Goal: Information Seeking & Learning: Learn about a topic

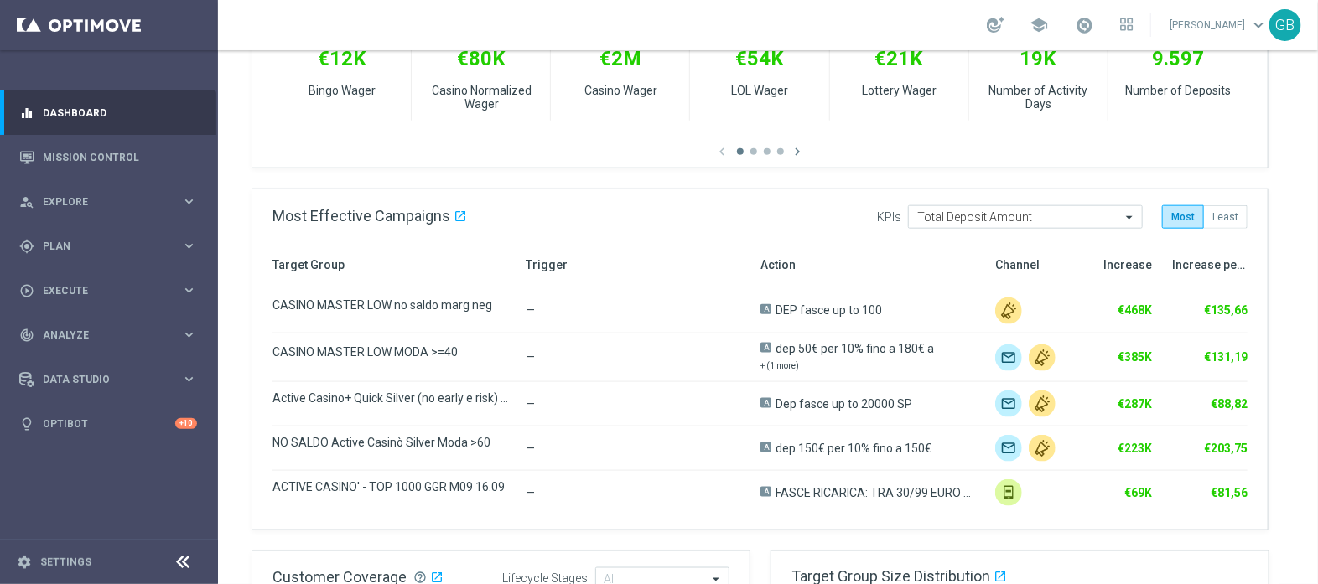
scroll to position [723, 0]
click at [82, 158] on link "Mission Control" at bounding box center [120, 157] width 154 height 44
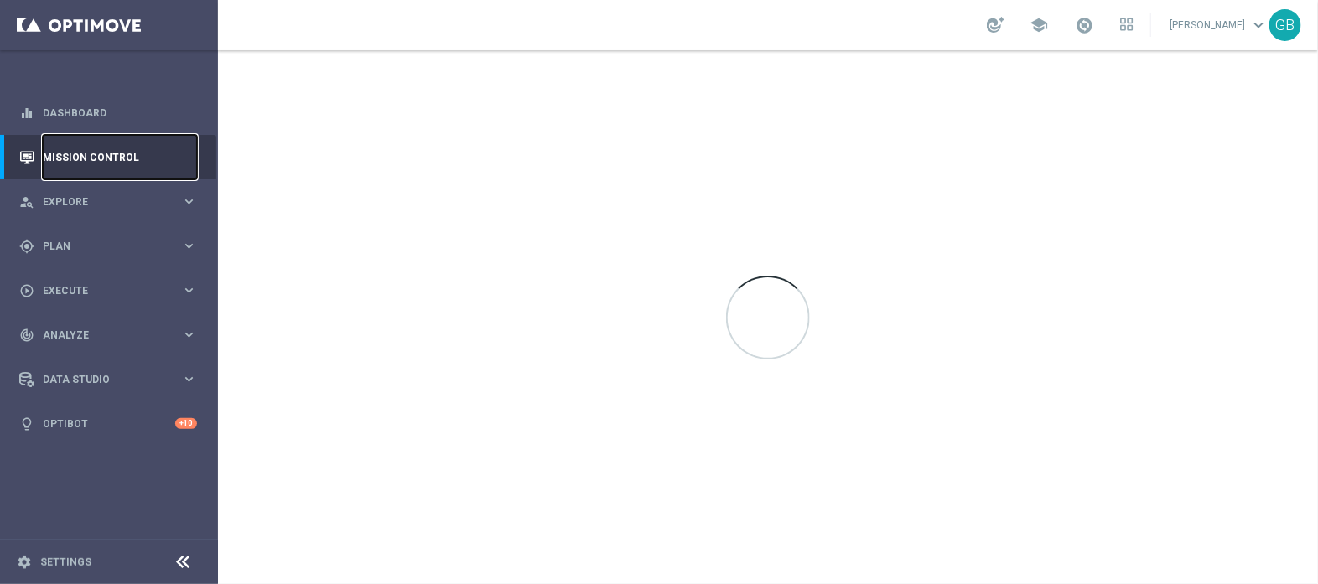
scroll to position [0, 0]
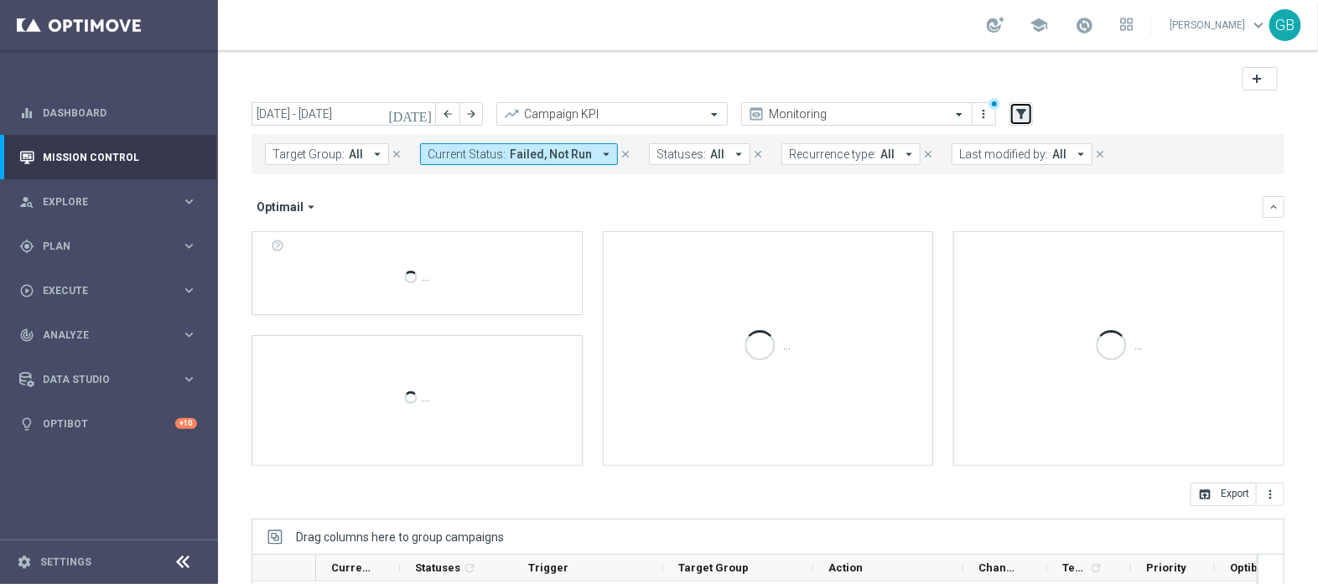
click at [1021, 115] on icon "filter_alt" at bounding box center [1021, 113] width 15 height 15
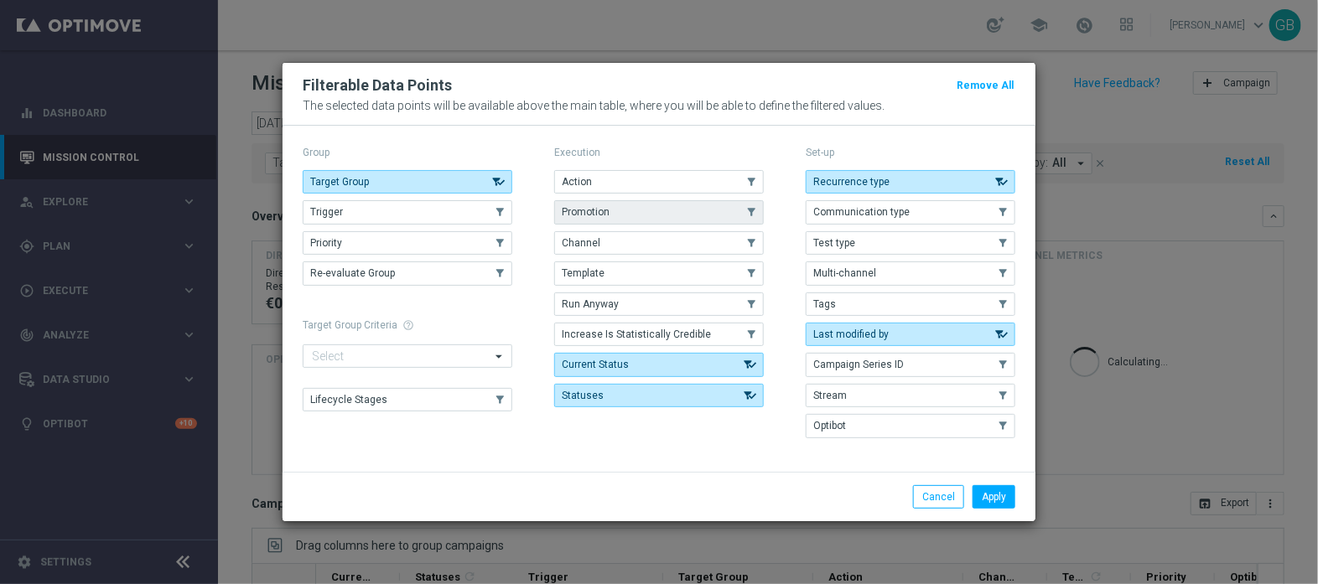
click at [624, 220] on button "Promotion" at bounding box center [659, 211] width 210 height 23
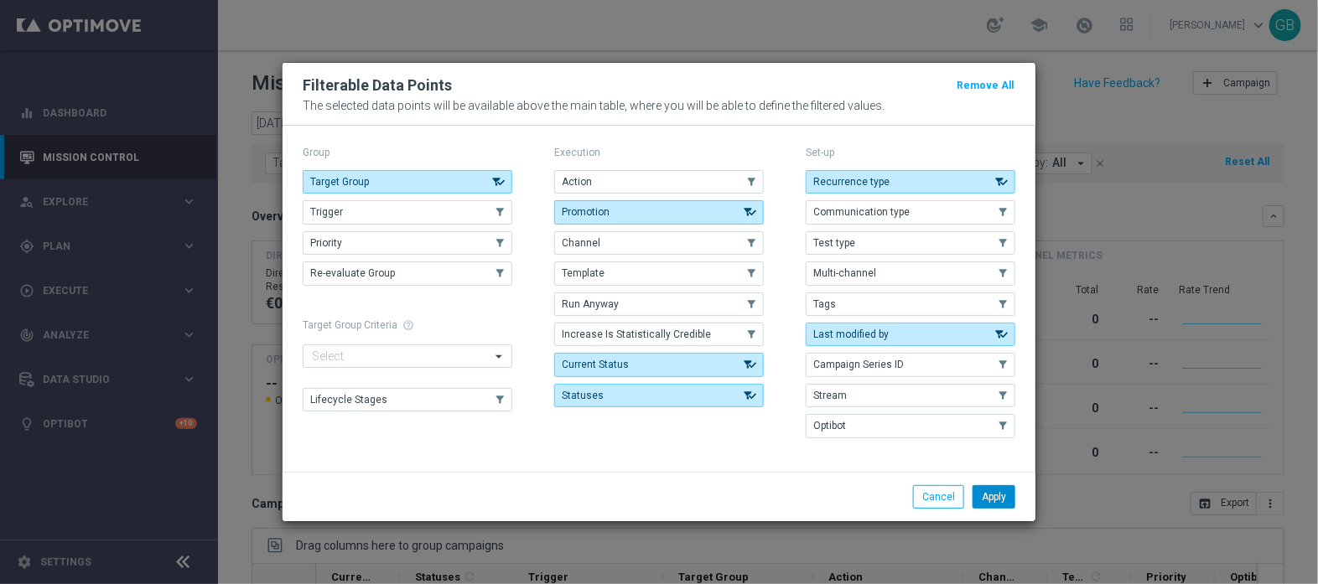
click at [1002, 497] on button "Apply" at bounding box center [993, 496] width 43 height 23
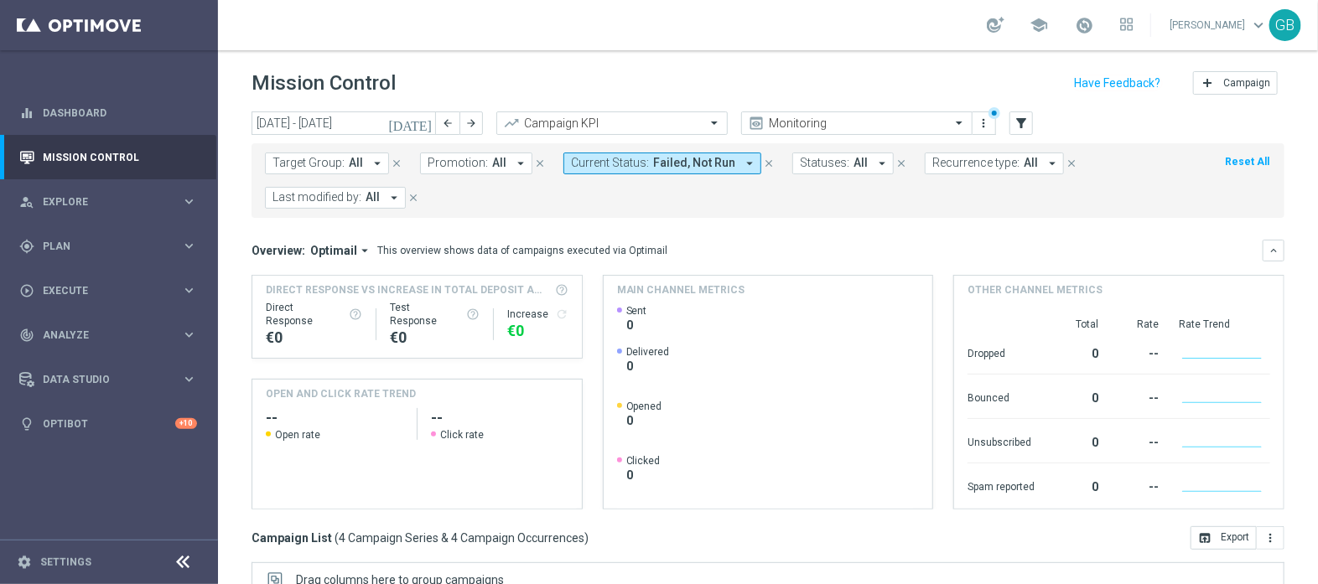
click at [763, 162] on icon "close" at bounding box center [769, 164] width 12 height 12
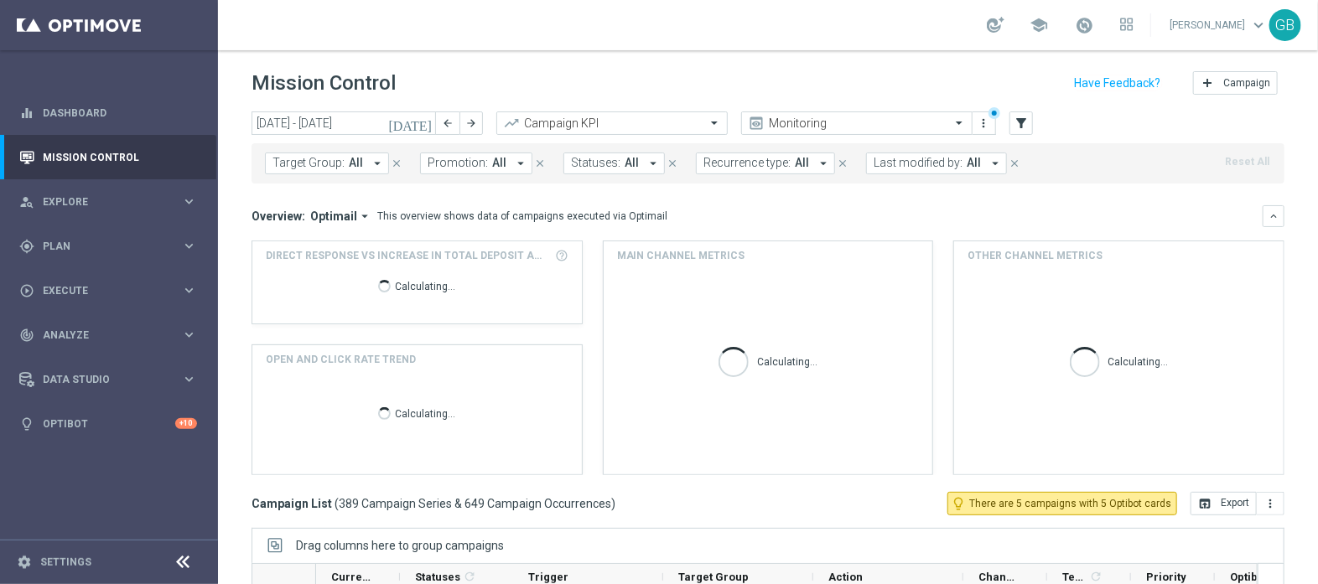
click at [475, 160] on span "Promotion:" at bounding box center [458, 163] width 60 height 14
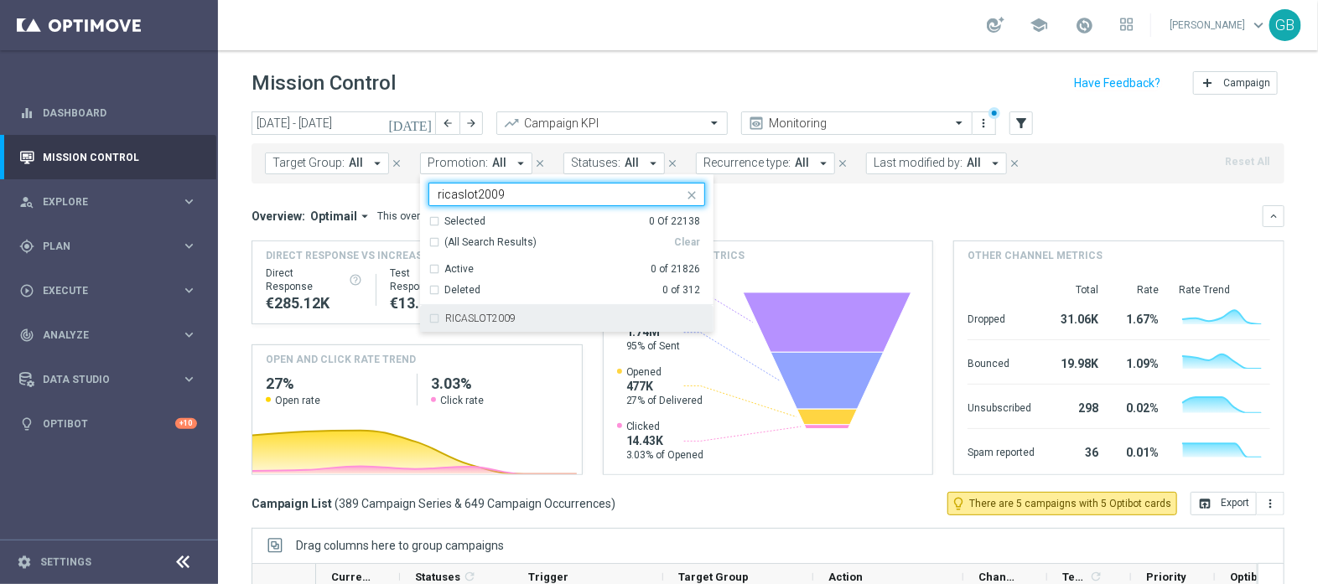
click at [428, 320] on div "RICASLOT2009" at bounding box center [566, 318] width 277 height 27
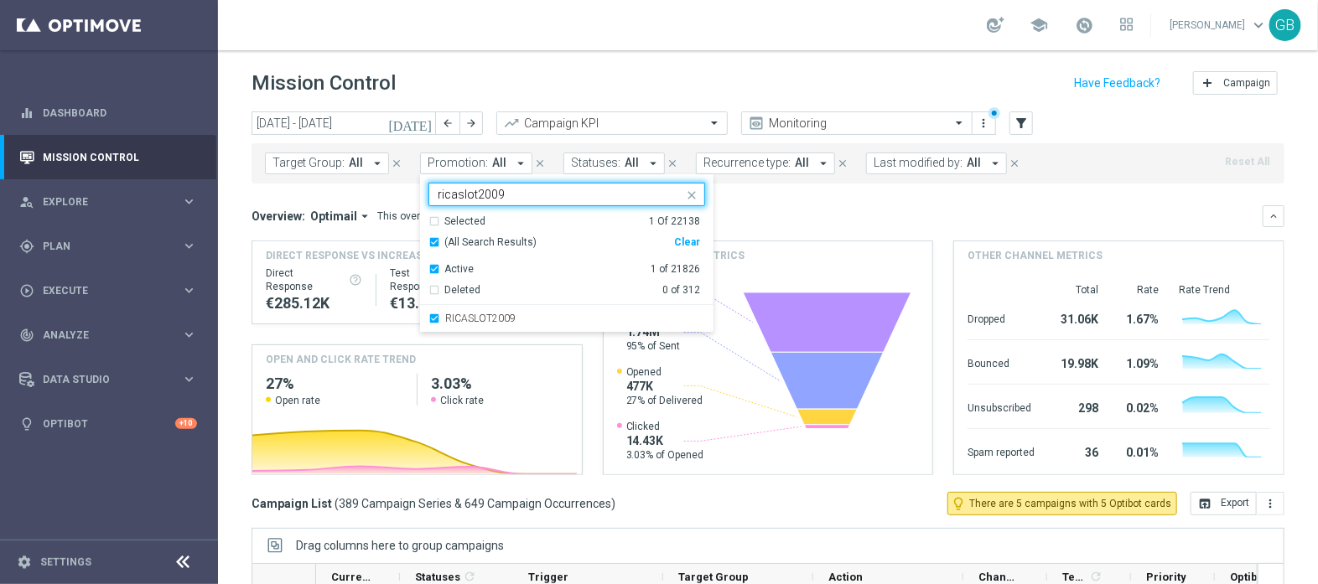
click at [514, 190] on input "ricaslot2009" at bounding box center [561, 195] width 246 height 14
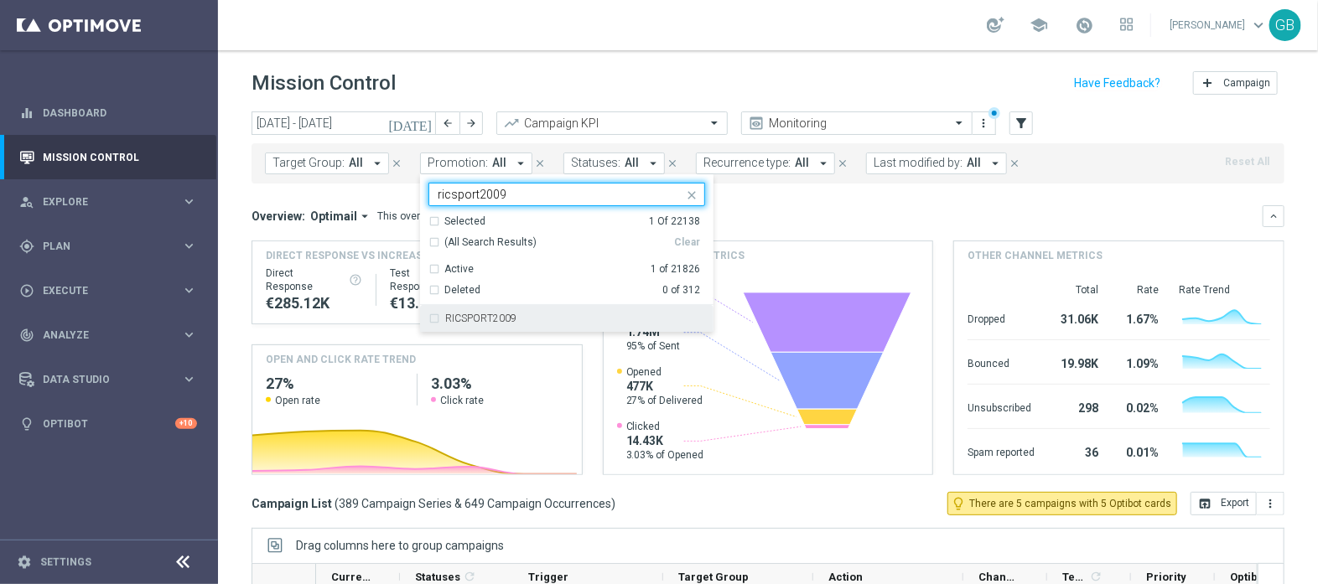
click at [428, 324] on div "RICSPORT2009" at bounding box center [566, 318] width 277 height 27
type input "ricsport2009"
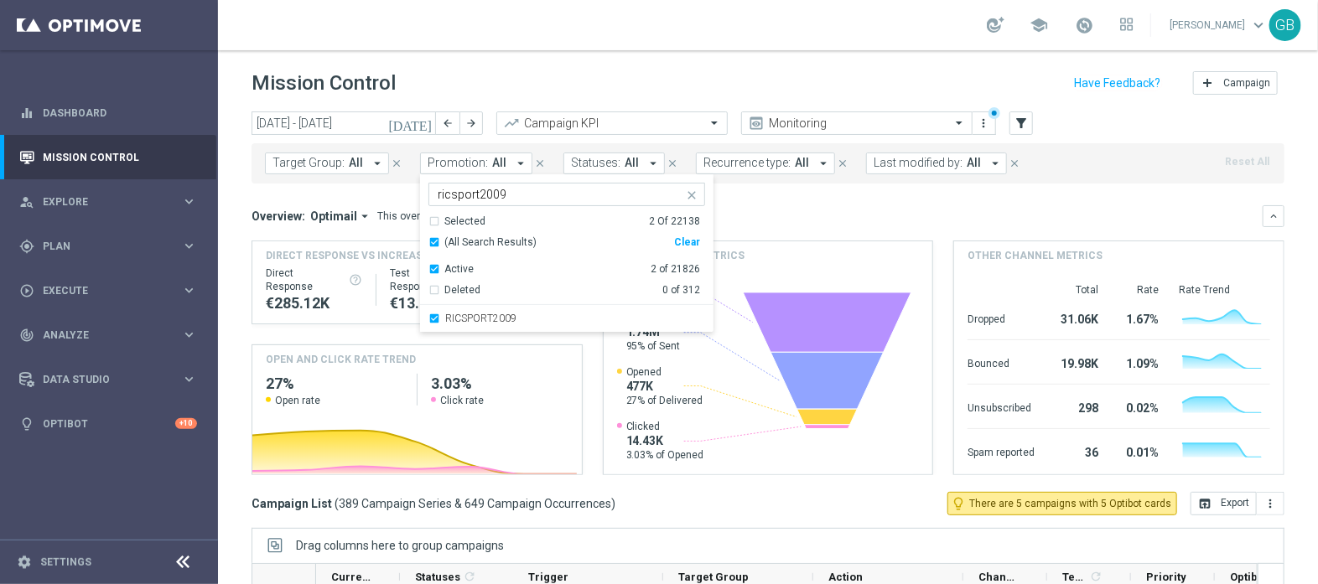
click at [689, 194] on icon "close" at bounding box center [691, 195] width 13 height 13
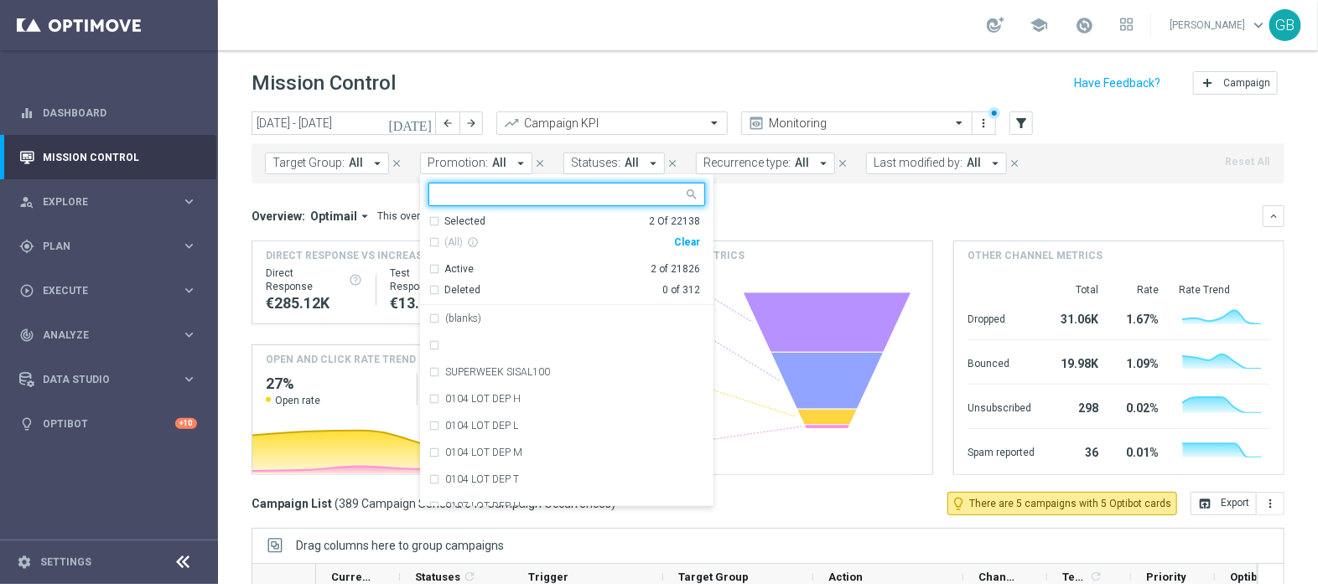
click at [606, 194] on input "text" at bounding box center [561, 195] width 246 height 14
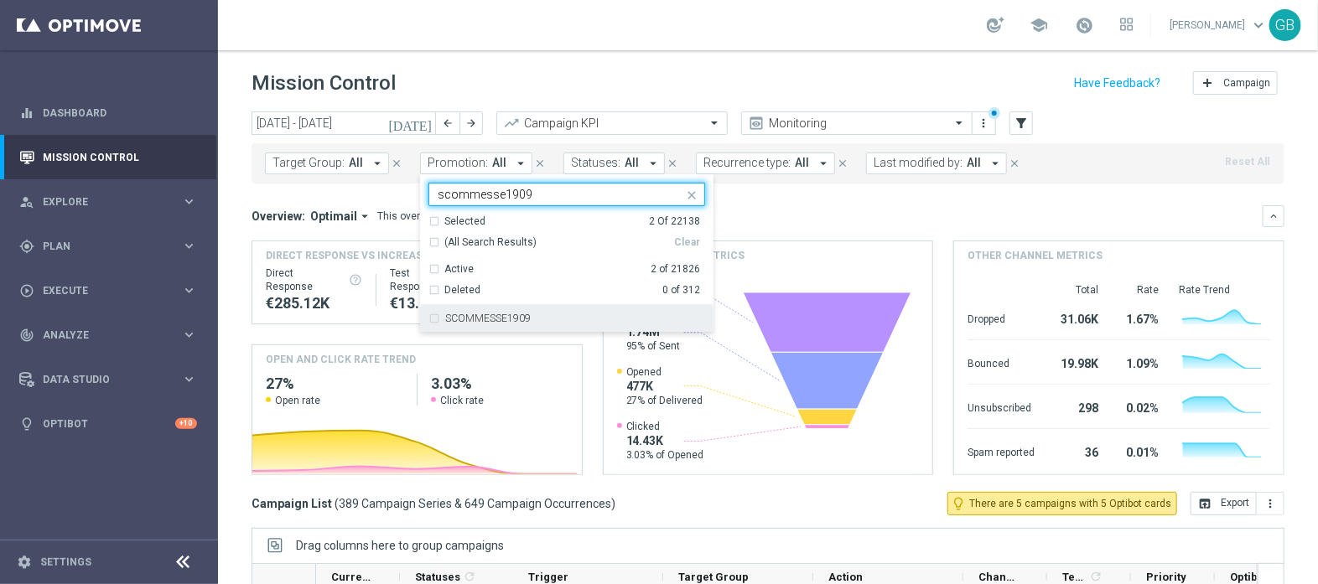
click at [439, 310] on div "SCOMMESSE1909" at bounding box center [566, 318] width 277 height 27
type input "scommesse1909"
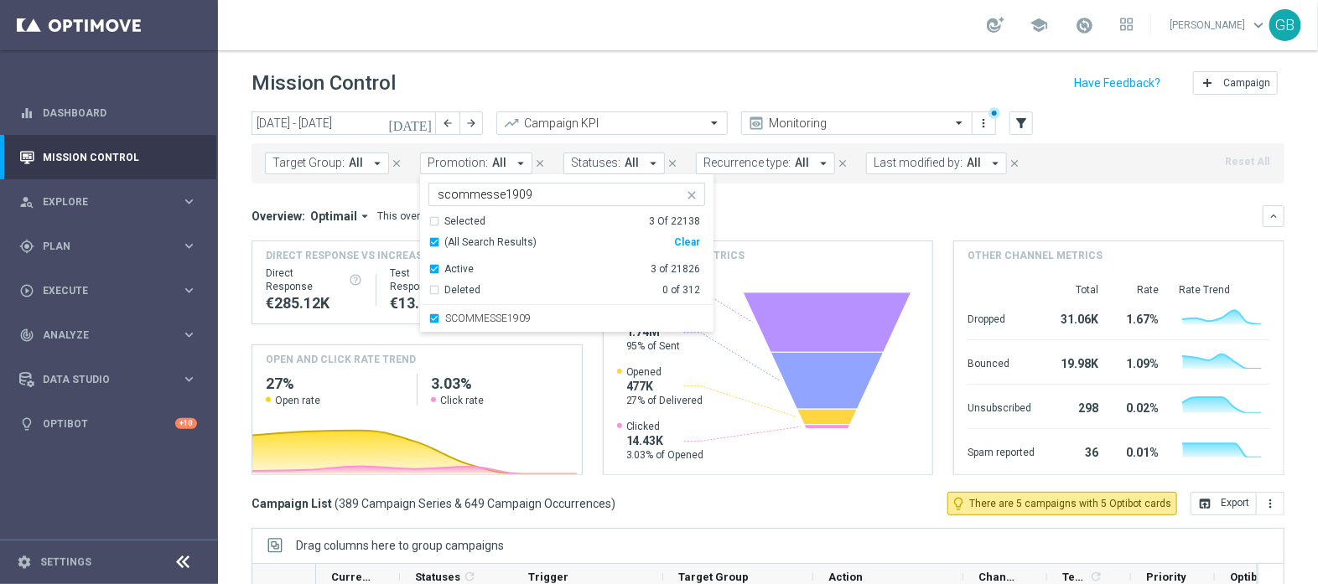
click at [860, 202] on mini-dashboard "Overview: Optimail arrow_drop_down This overview shows data of campaigns execut…" at bounding box center [768, 338] width 1033 height 309
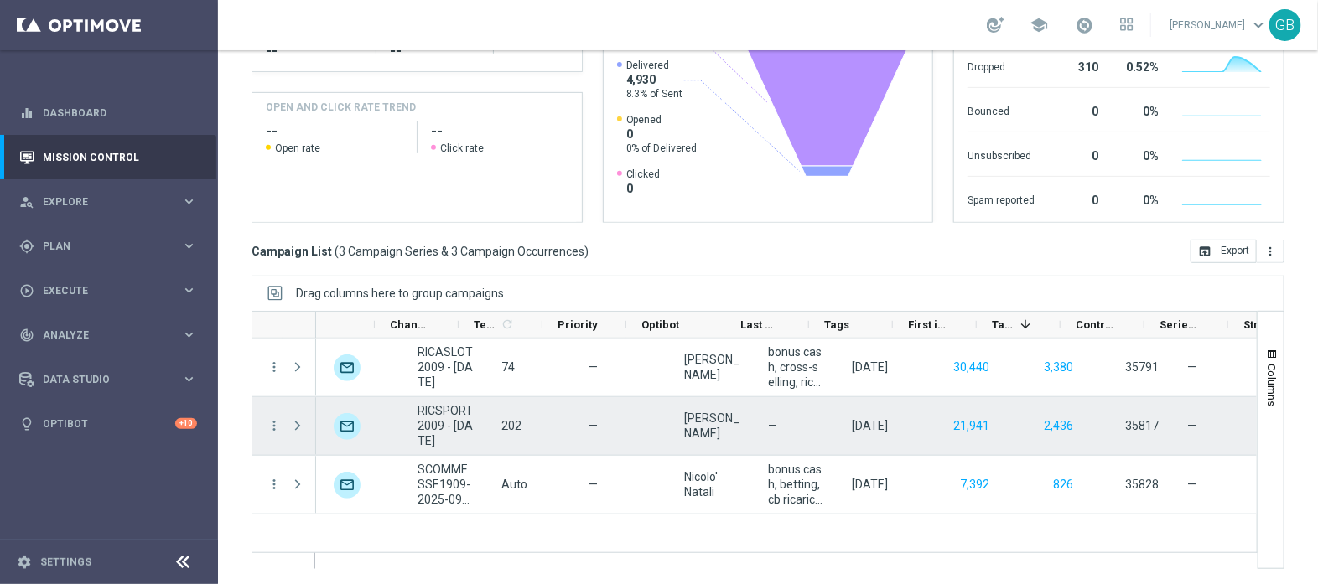
scroll to position [0, 657]
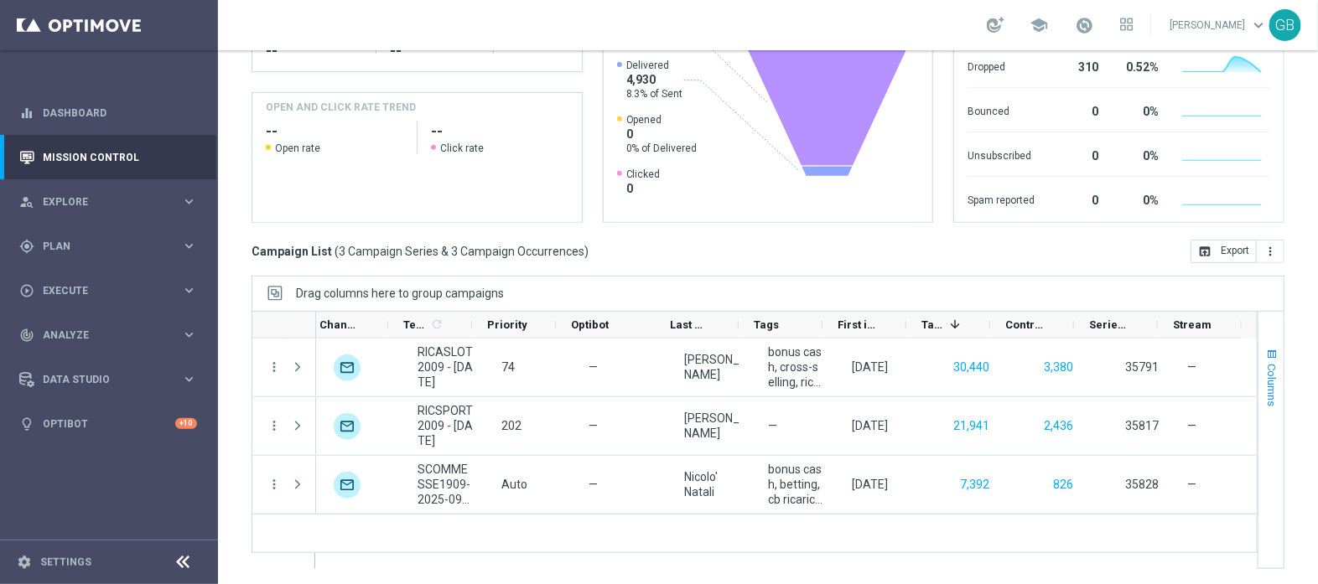
click at [1265, 350] on span "button" at bounding box center [1271, 354] width 13 height 13
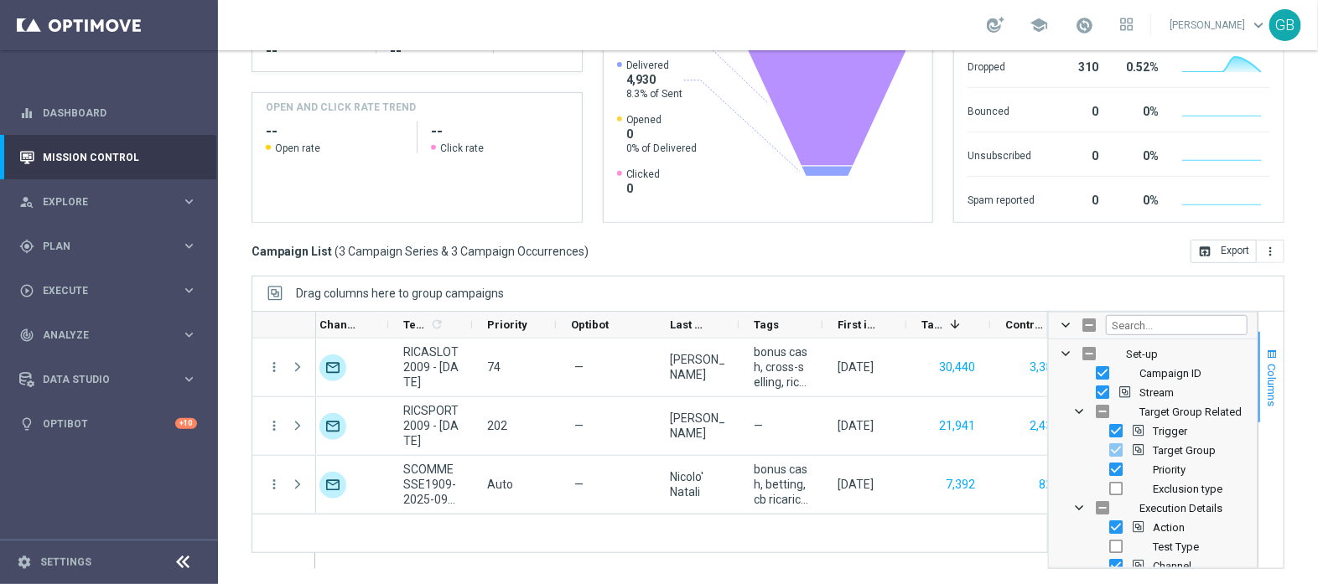
click at [1265, 383] on span "Columns" at bounding box center [1271, 385] width 13 height 43
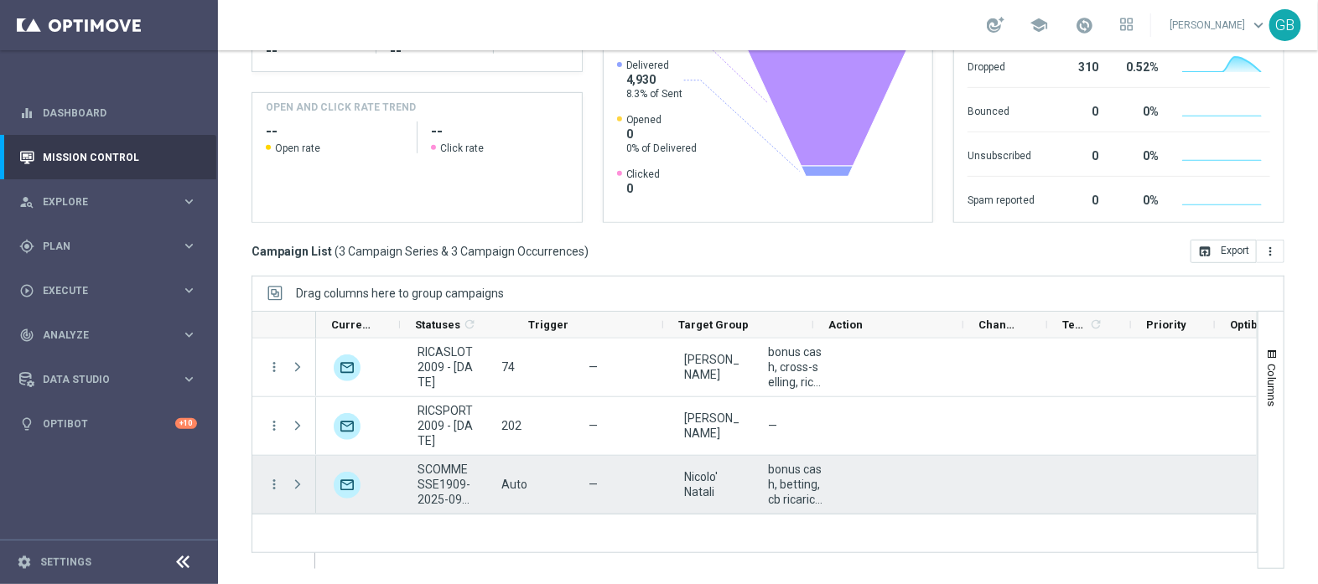
scroll to position [0, 0]
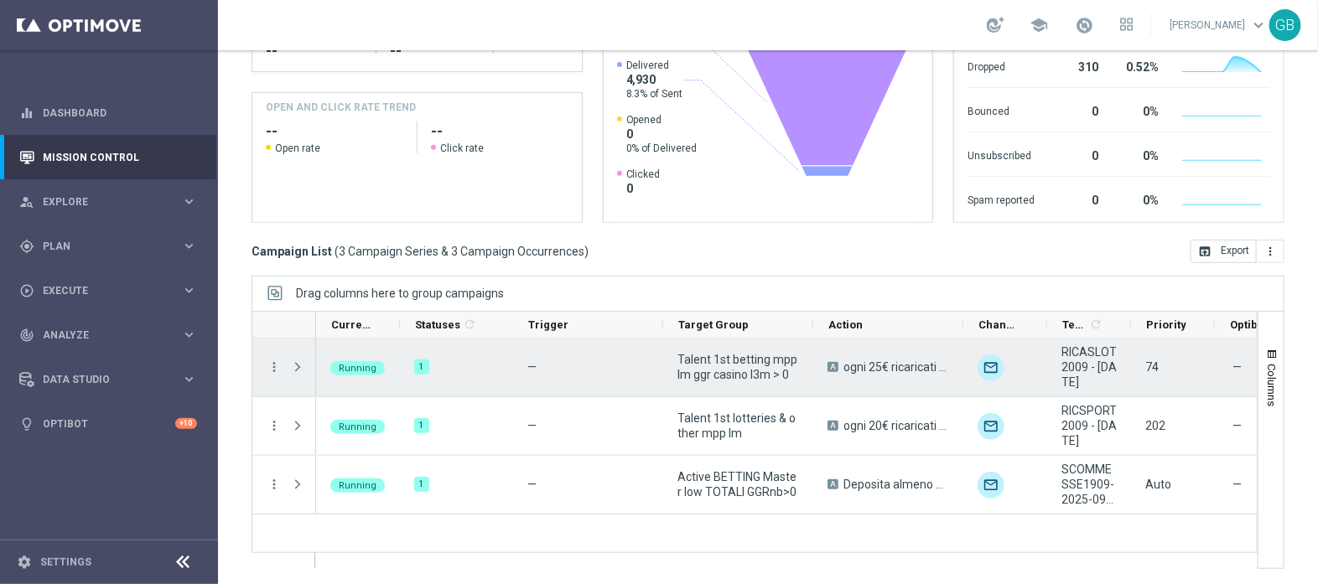
click at [290, 363] on span at bounding box center [297, 366] width 15 height 13
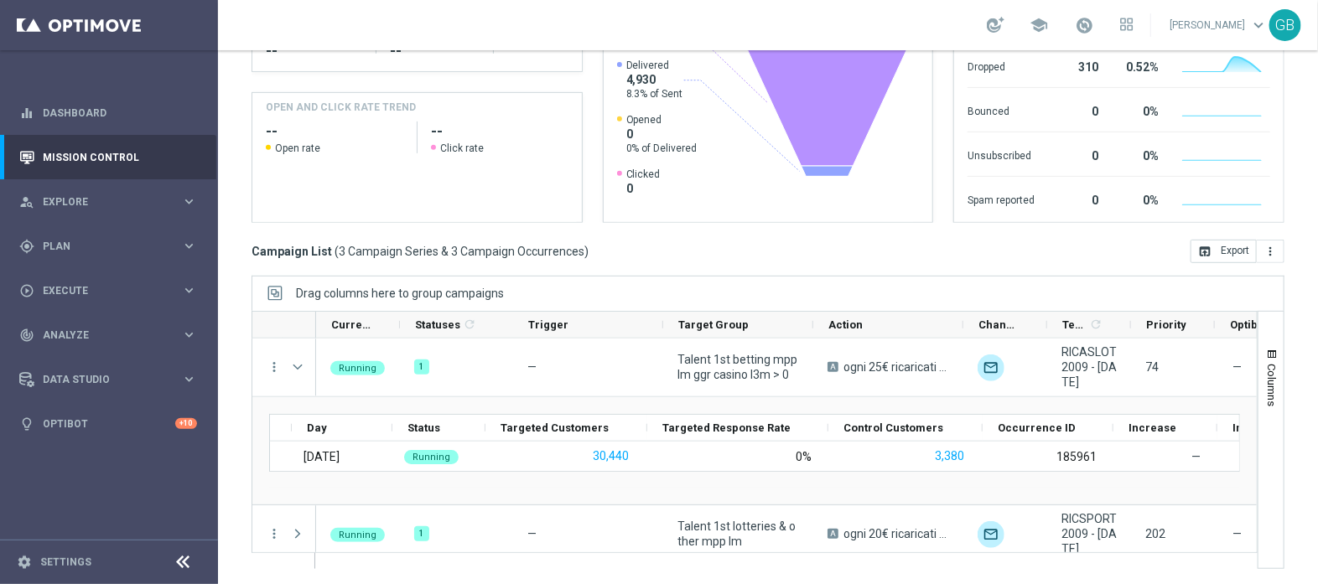
scroll to position [0, 126]
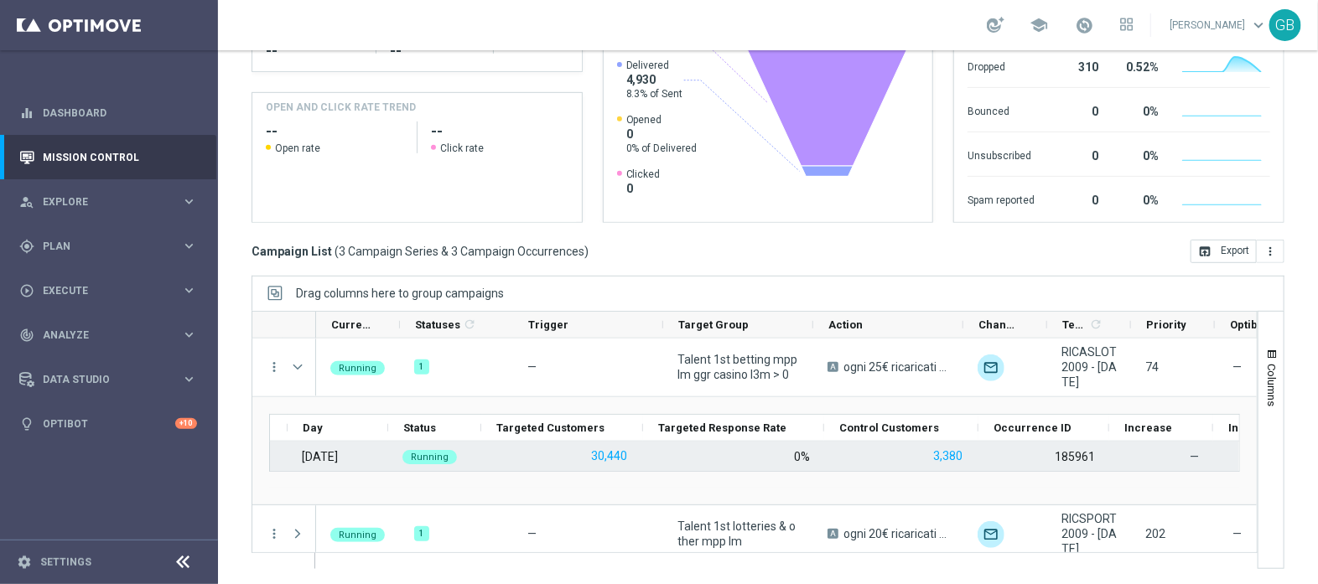
click at [1063, 454] on div "185961" at bounding box center [1075, 456] width 40 height 15
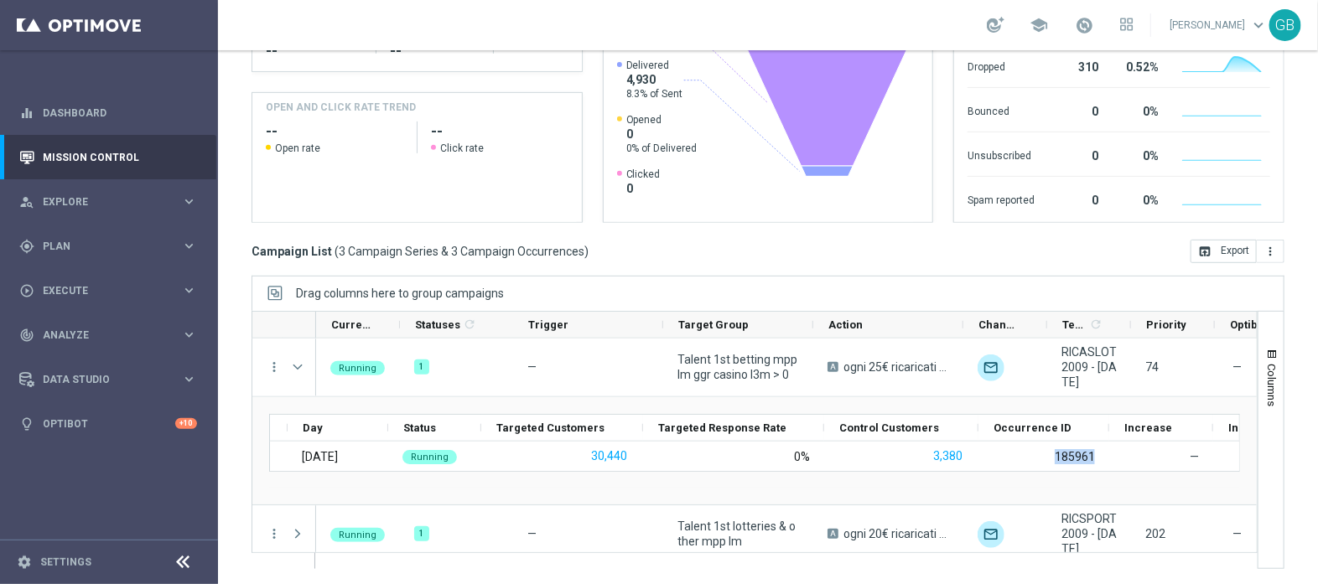
click at [596, 580] on ag-grid-angular "Drag columns here to group campaigns Drag here to set column labels Action" at bounding box center [768, 431] width 1033 height 310
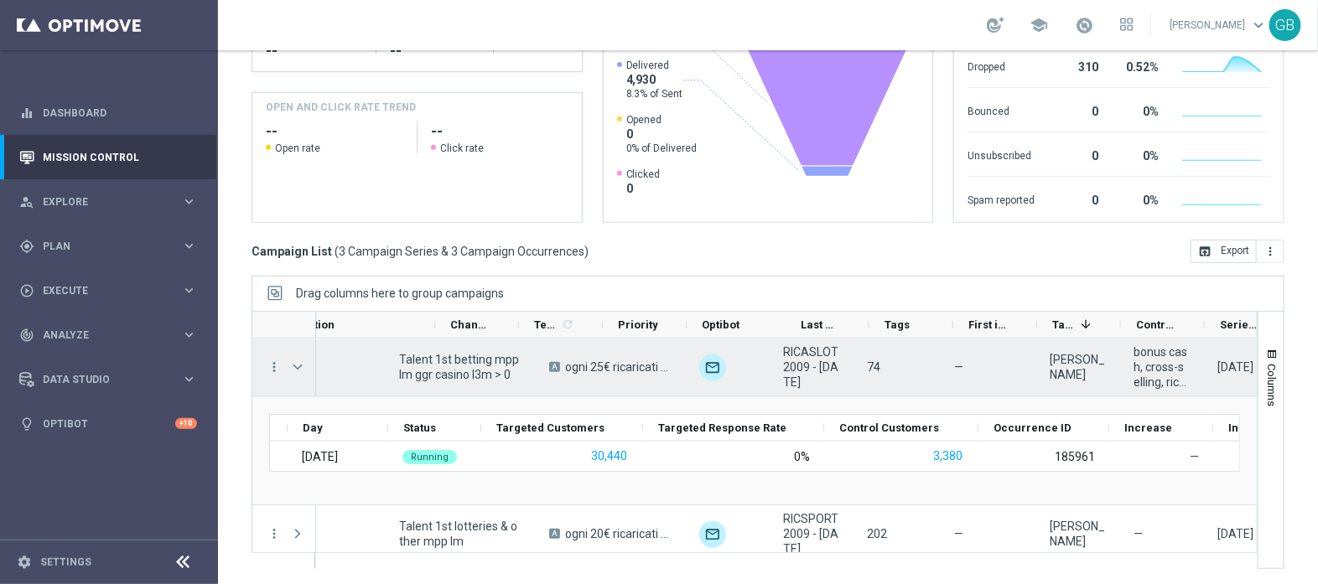
scroll to position [0, 673]
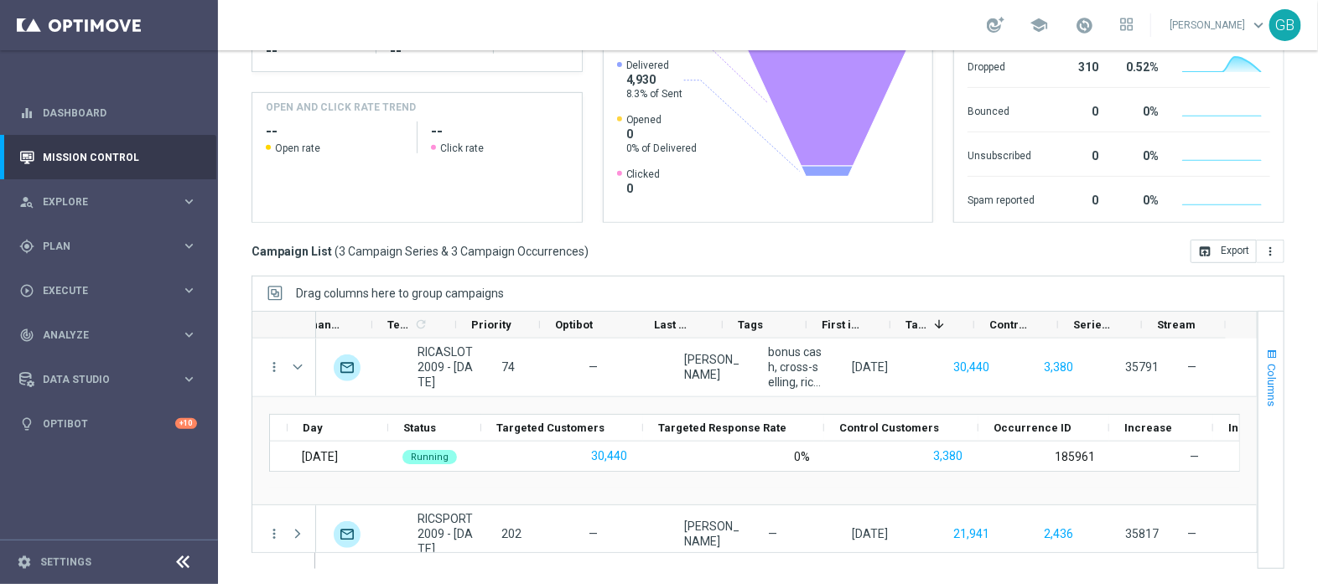
click at [1265, 358] on span "button" at bounding box center [1271, 354] width 13 height 13
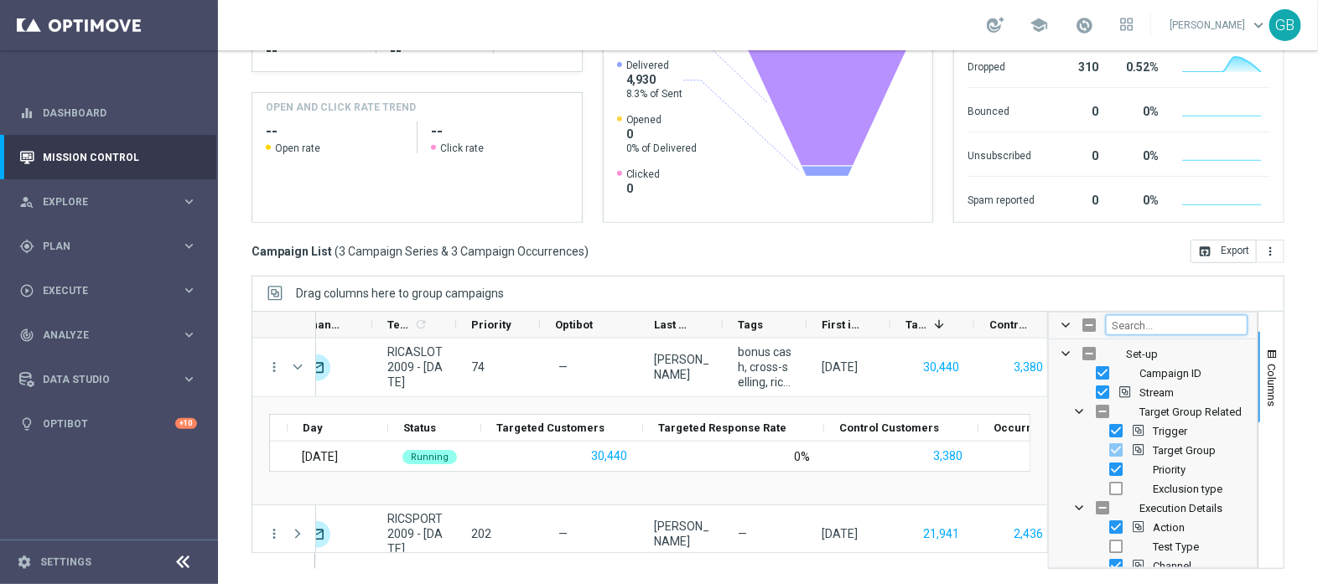
click at [1138, 323] on input "Filter Columns Input" at bounding box center [1177, 325] width 142 height 20
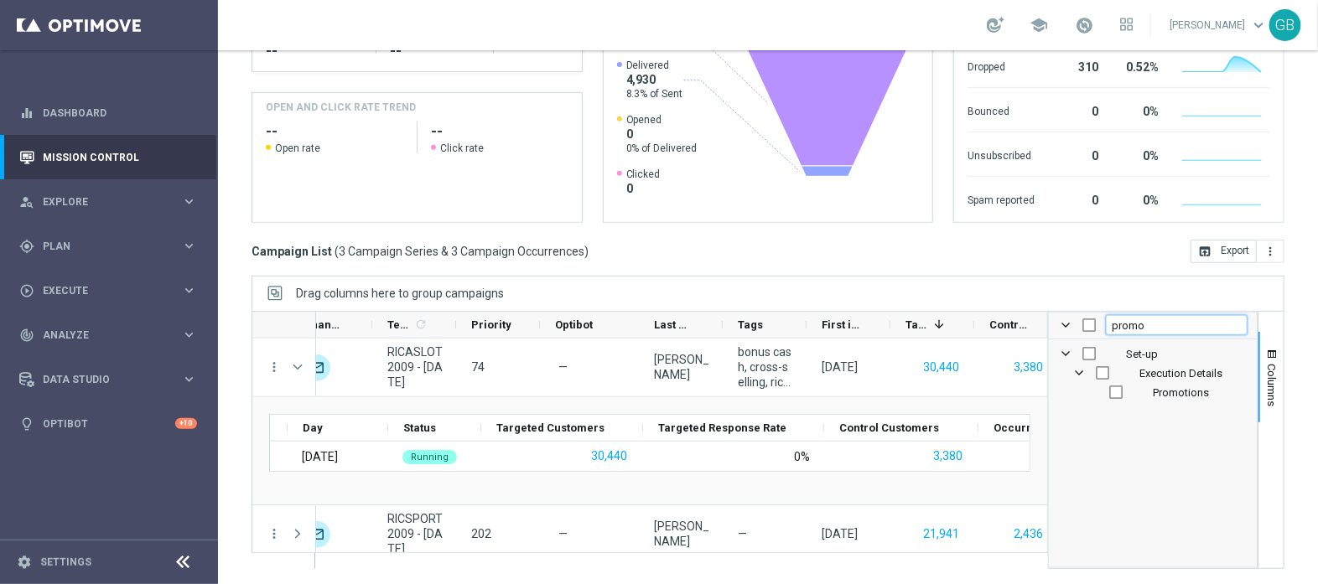
type input "promo"
click at [1097, 398] on div "Promotions" at bounding box center [1164, 392] width 165 height 19
click at [1109, 392] on input "Press SPACE to toggle visibility (hidden)" at bounding box center [1115, 392] width 13 height 13
checkbox input "true"
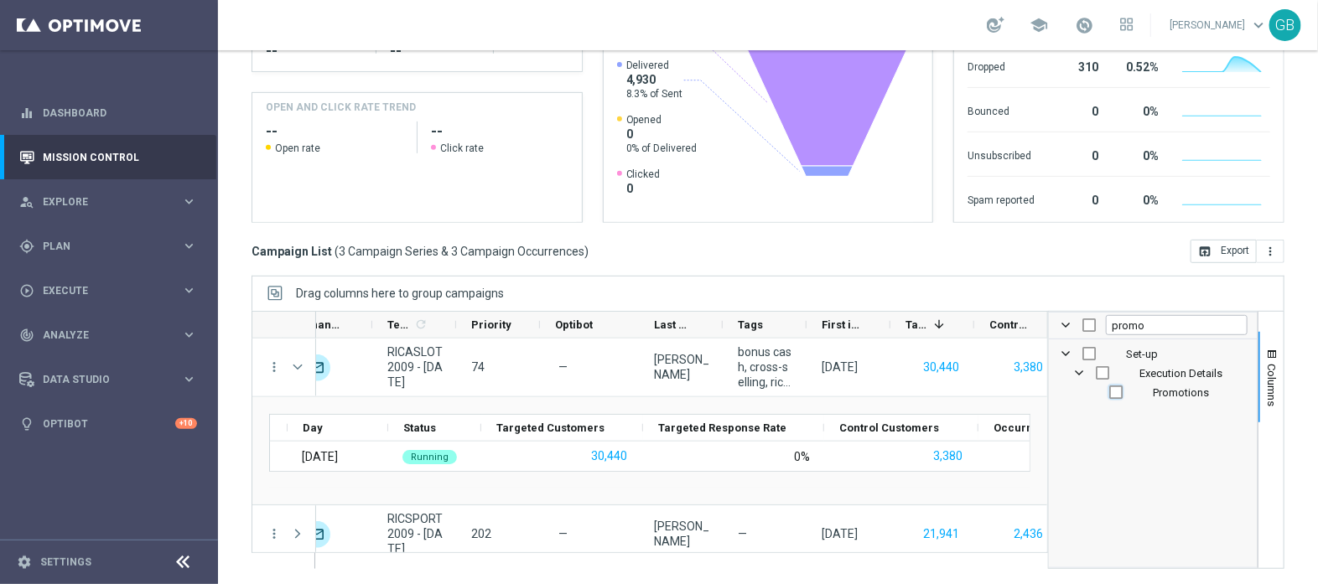
checkbox input "true"
click at [1265, 396] on span "Columns" at bounding box center [1271, 385] width 13 height 43
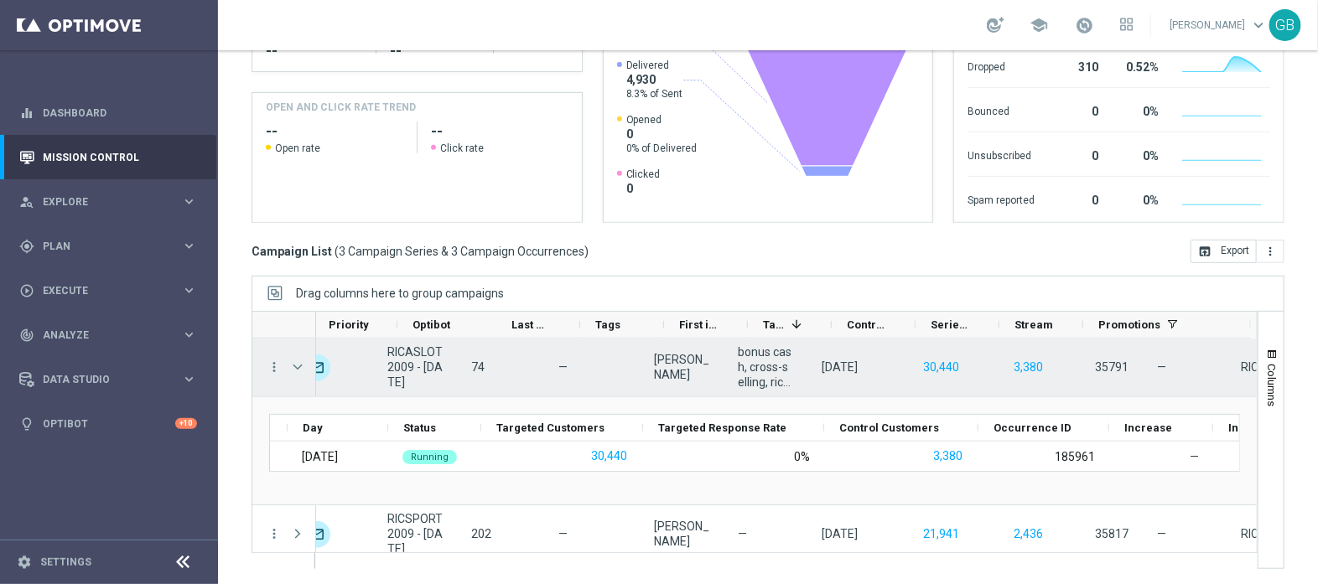
scroll to position [0, 841]
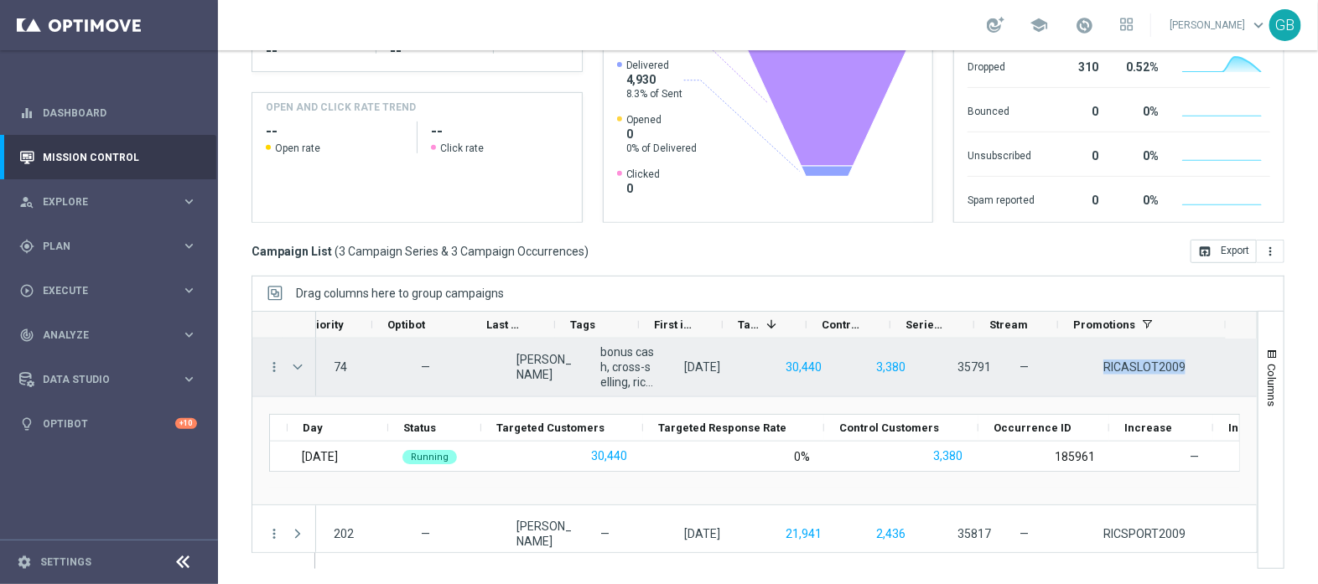
drag, startPoint x: 1069, startPoint y: 366, endPoint x: 1169, endPoint y: 370, distance: 99.8
click at [1169, 370] on div "RICASLOT2009" at bounding box center [1173, 368] width 168 height 58
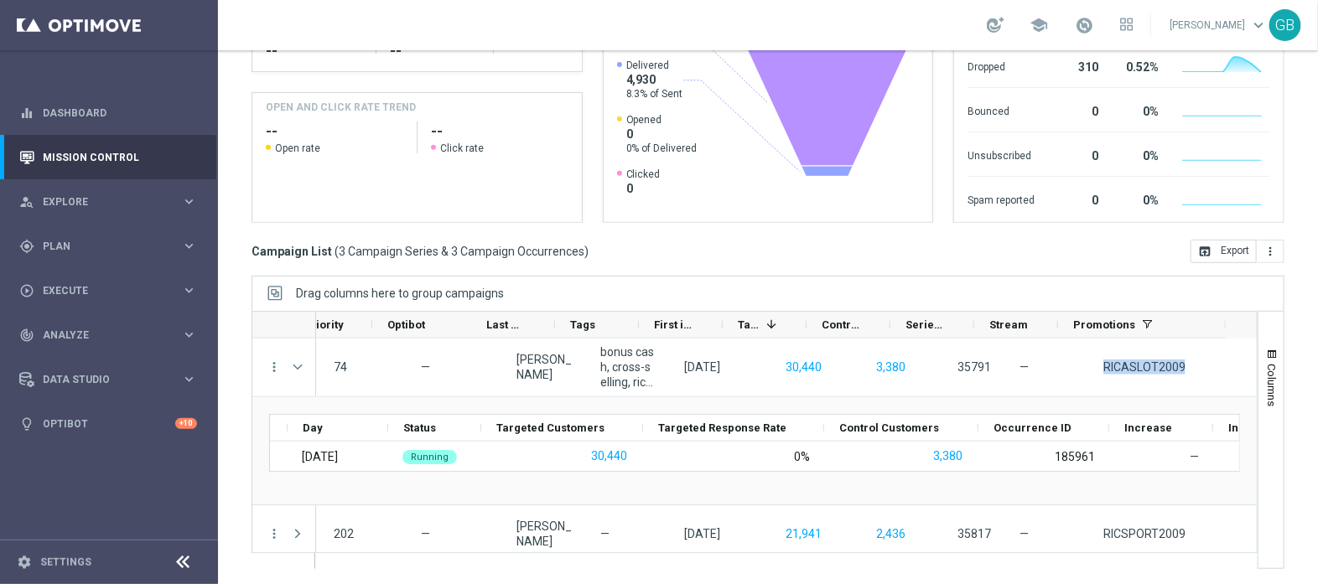
click at [227, 550] on div "Mission Control add Campaign [DATE] [DATE] - [DATE] arrow_back arrow_forward Ca…" at bounding box center [768, 317] width 1100 height 534
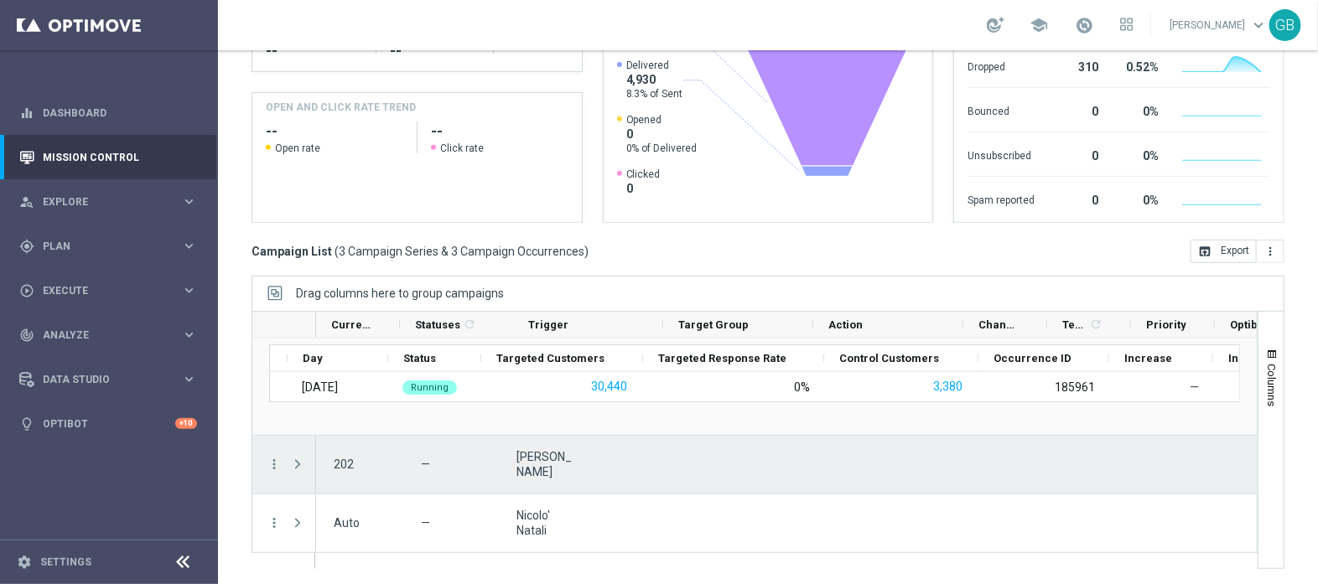
scroll to position [0, 0]
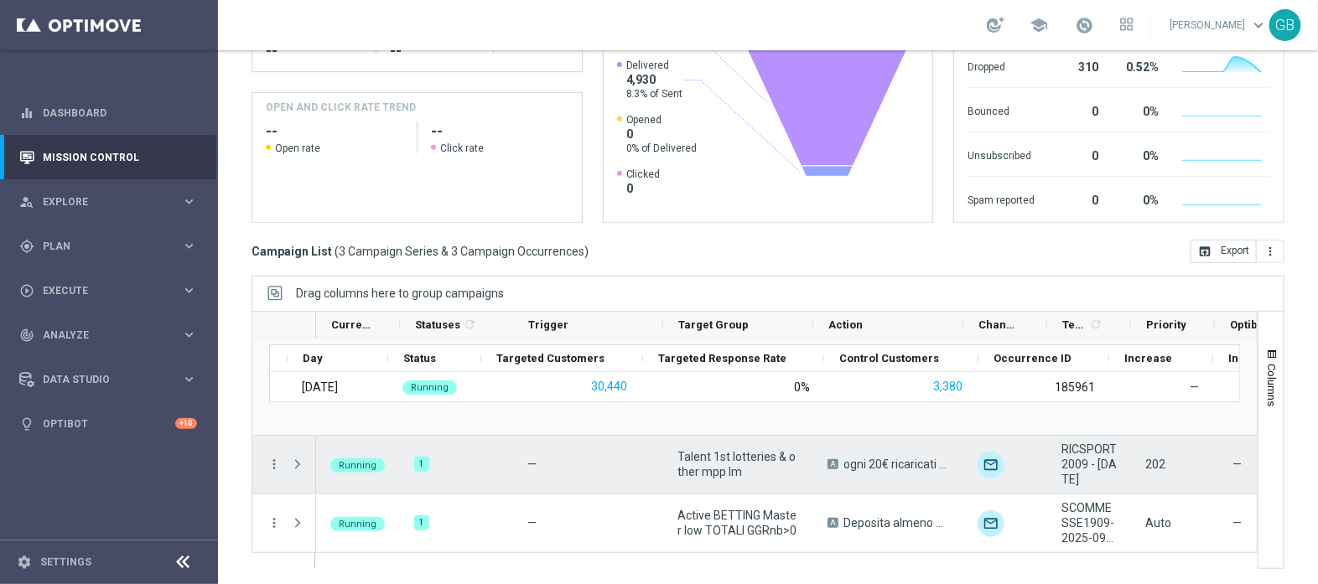
click at [293, 462] on span at bounding box center [297, 464] width 15 height 13
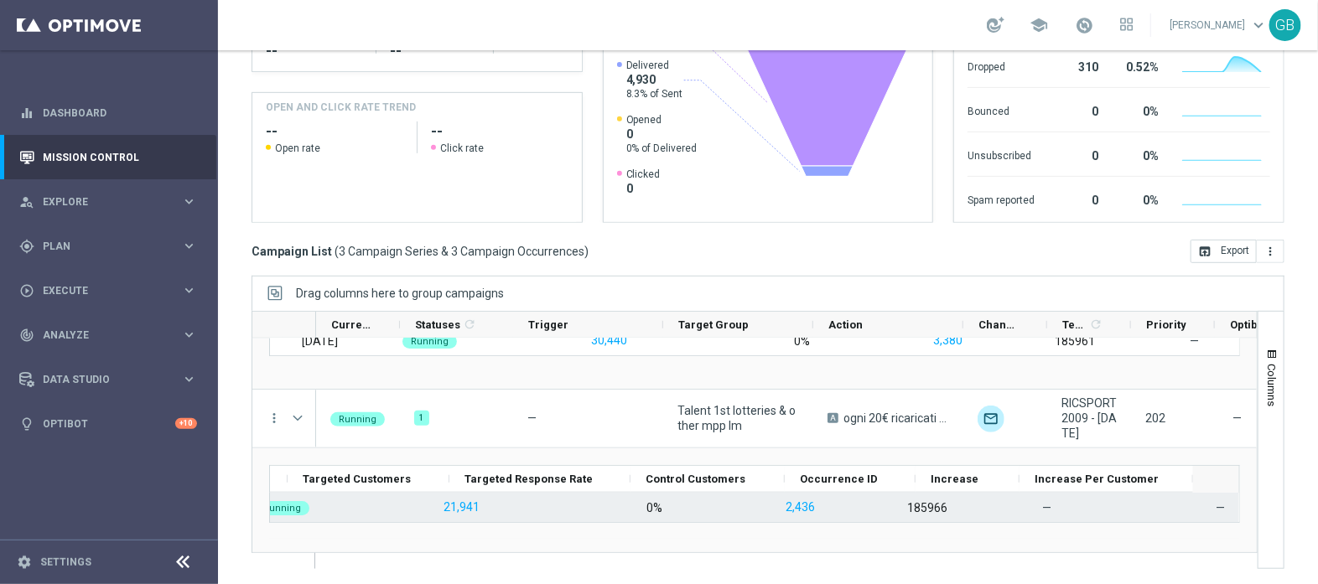
scroll to position [0, 319]
click at [907, 500] on div "185966" at bounding box center [927, 507] width 40 height 15
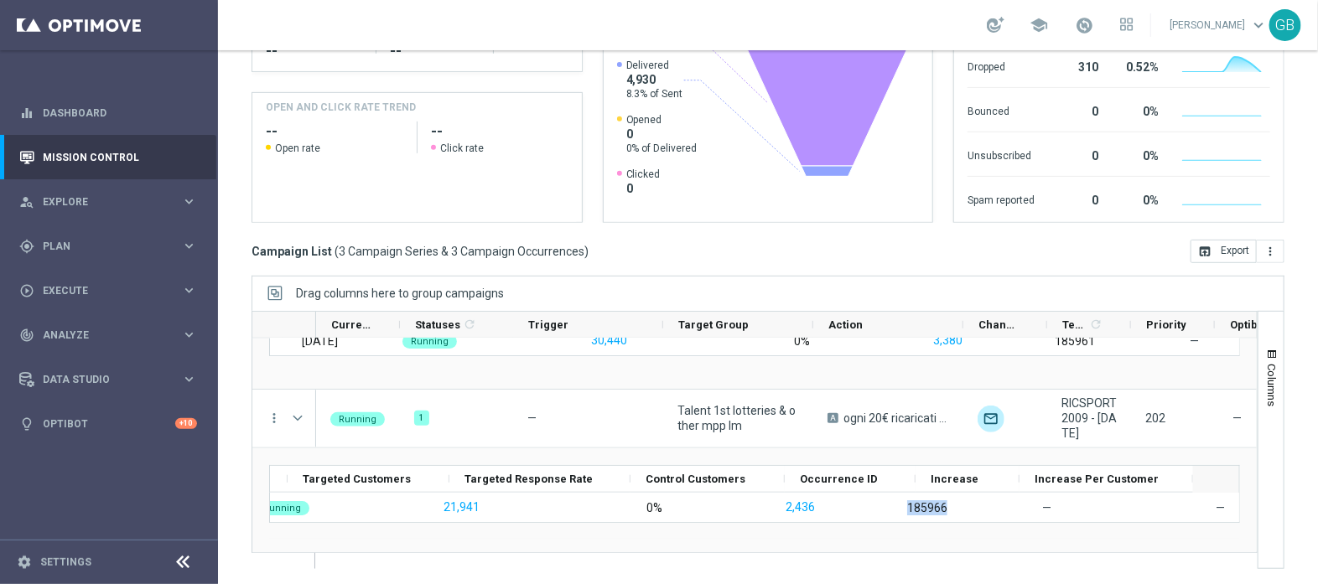
click at [896, 573] on ag-grid-angular "Drag columns here to group campaigns Drag here to set column labels Channel" at bounding box center [768, 431] width 1033 height 310
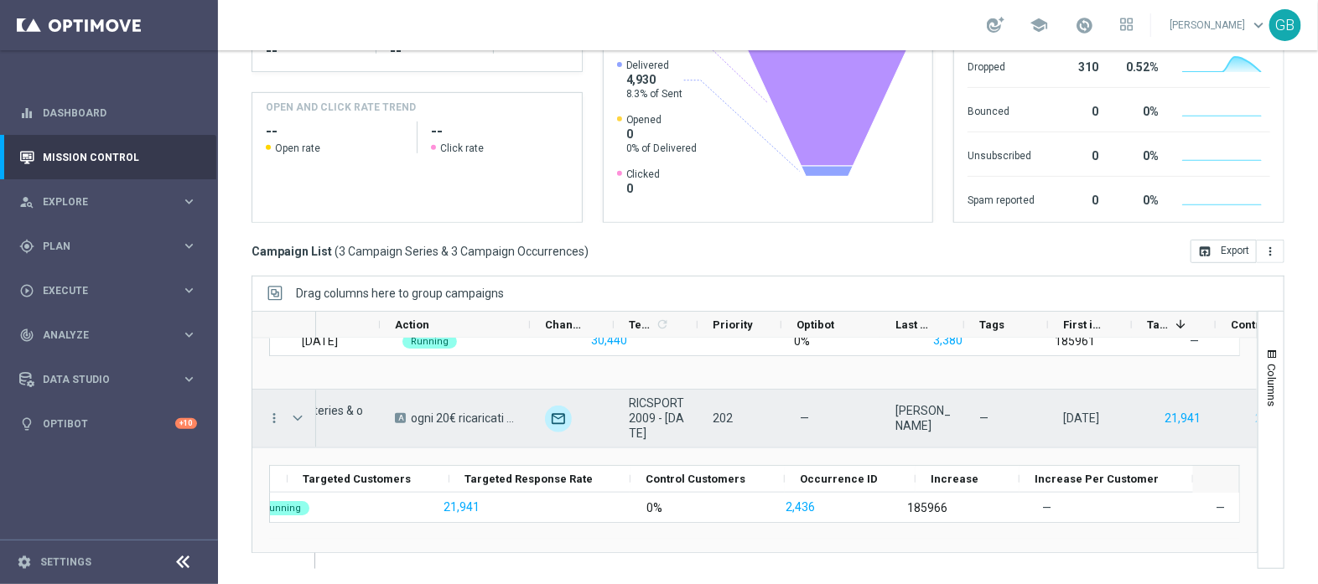
scroll to position [0, 433]
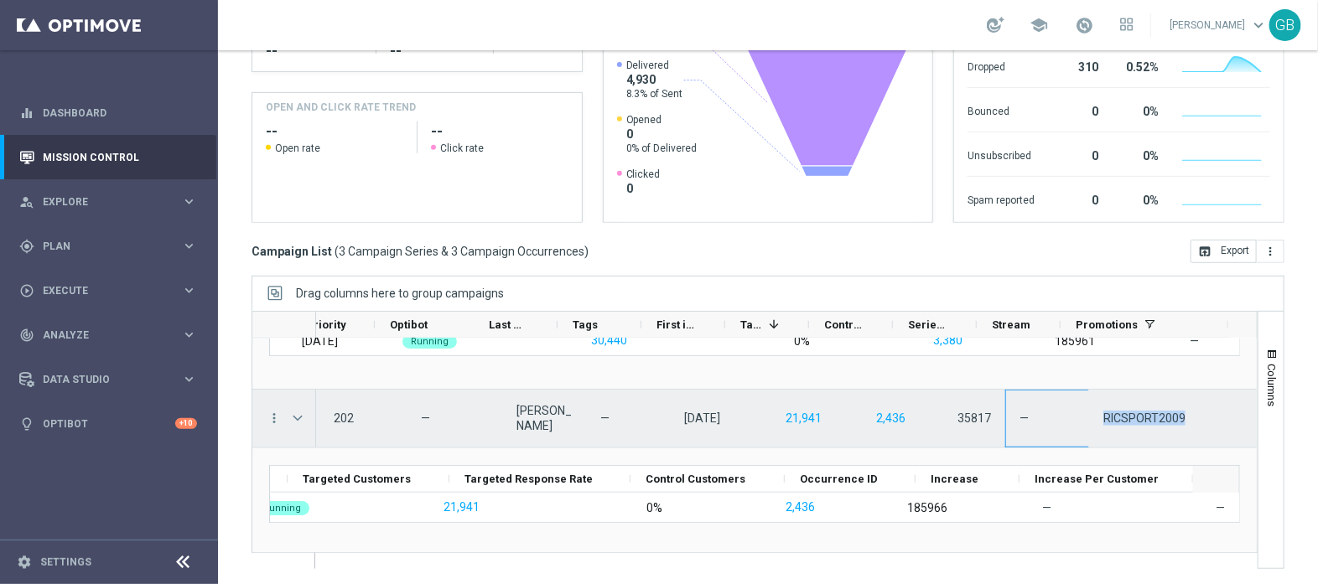
drag, startPoint x: 1157, startPoint y: 417, endPoint x: 1051, endPoint y: 412, distance: 105.7
click at [1051, 412] on div "unfold_more RICSPORT2009 - [DATE] 202 — [PERSON_NAME] — [DATE] 21,941 2,436 358…" at bounding box center [381, 419] width 1752 height 59
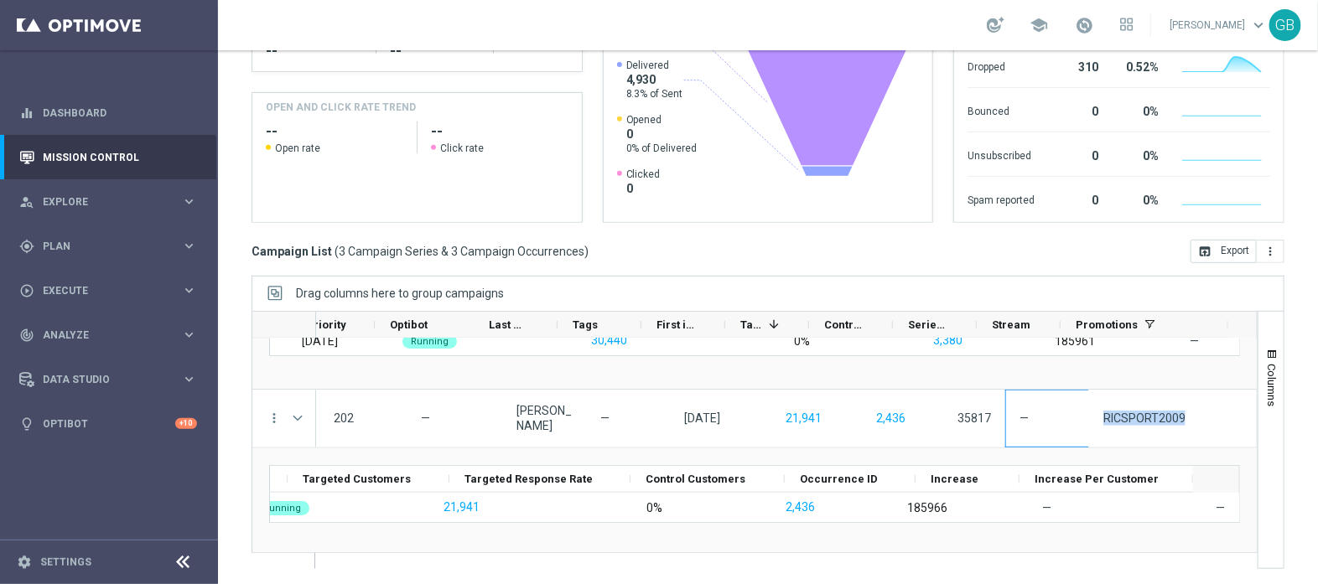
click at [228, 569] on div "Mission Control add Campaign [DATE] [DATE] - [DATE] arrow_back arrow_forward Ca…" at bounding box center [768, 317] width 1100 height 534
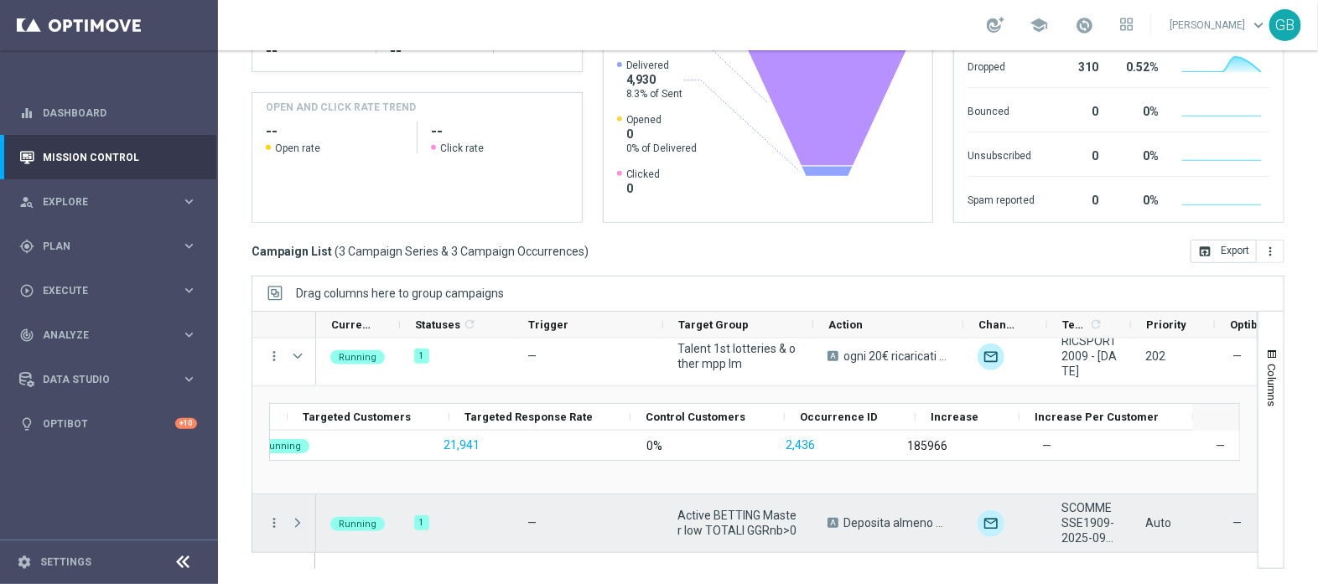
click at [302, 519] on span at bounding box center [297, 522] width 15 height 13
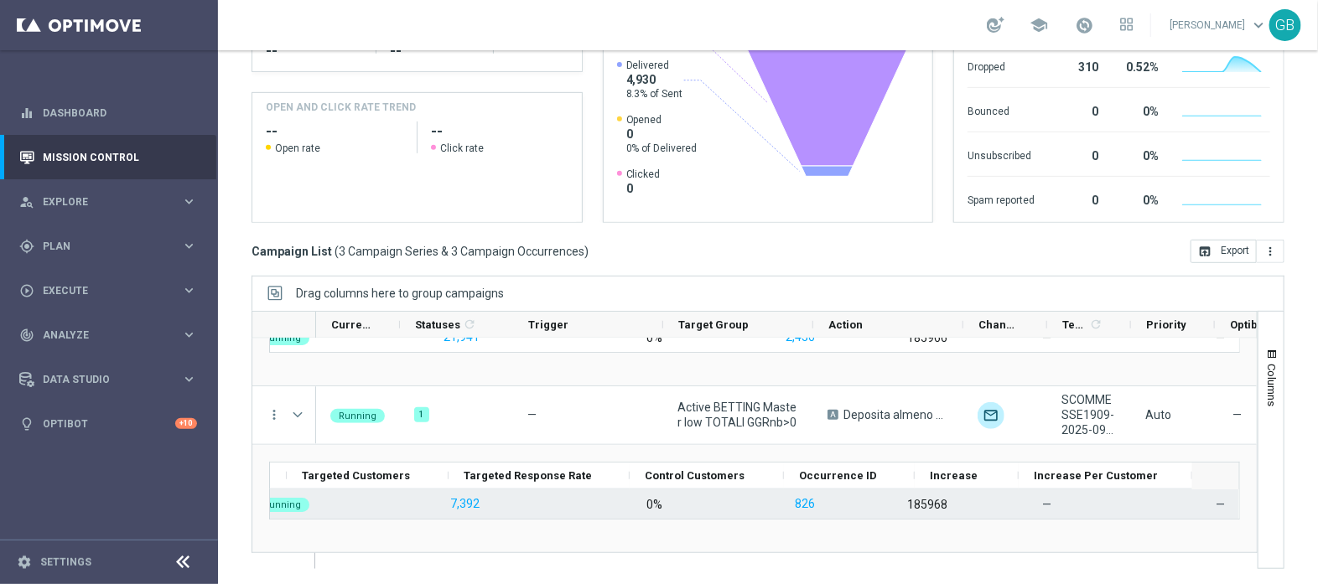
click at [907, 500] on div "185968" at bounding box center [927, 504] width 40 height 15
click at [907, 501] on div "185968" at bounding box center [927, 504] width 40 height 15
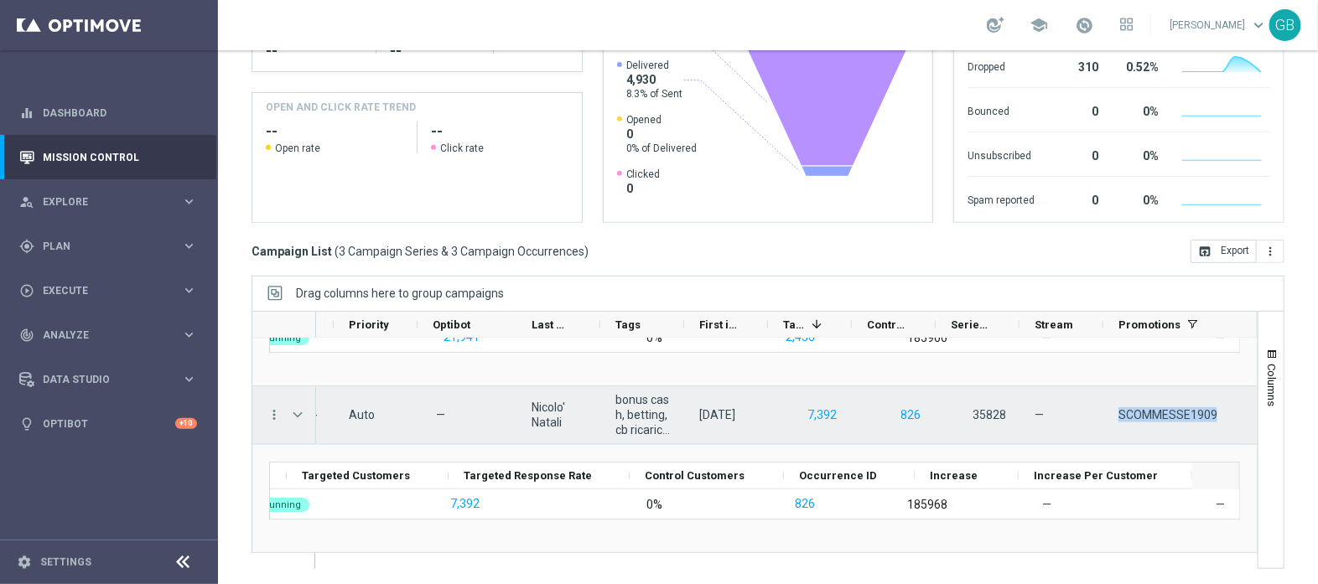
drag, startPoint x: 1110, startPoint y: 409, endPoint x: 1216, endPoint y: 415, distance: 106.6
click at [1216, 415] on div "SCOMMESSE1909" at bounding box center [1188, 415] width 168 height 58
